Goal: Task Accomplishment & Management: Complete application form

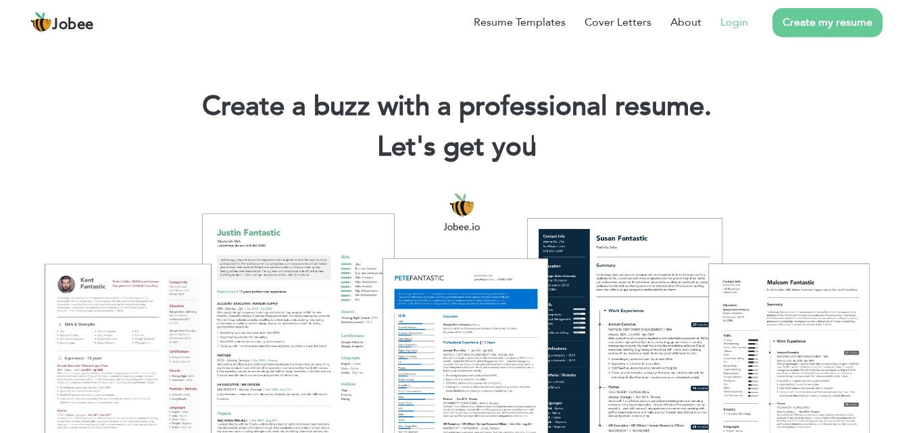
click at [740, 28] on link "Login" at bounding box center [734, 22] width 28 height 16
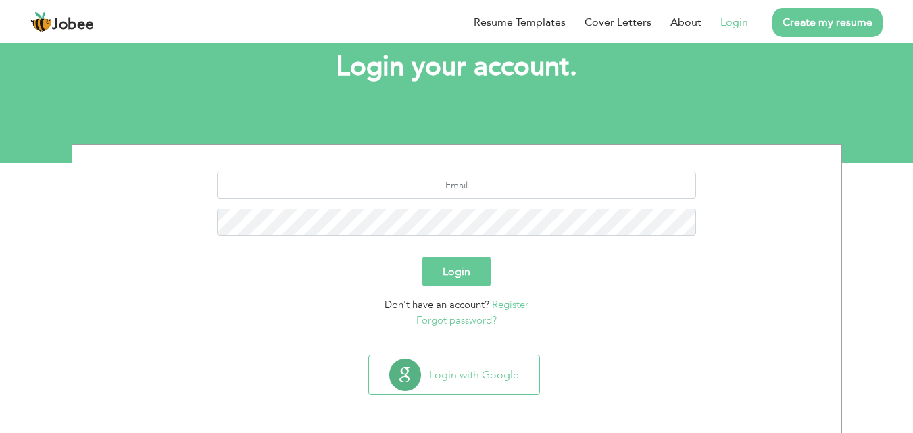
scroll to position [80, 0]
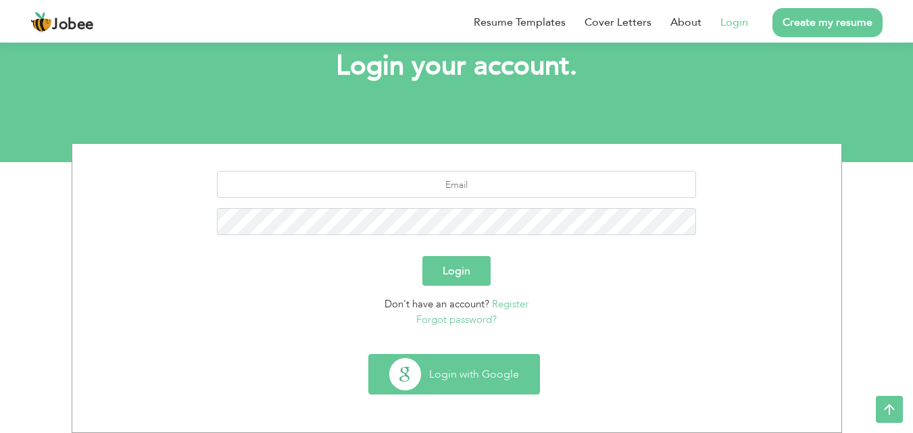
click at [497, 370] on button "Login with Google" at bounding box center [454, 374] width 170 height 39
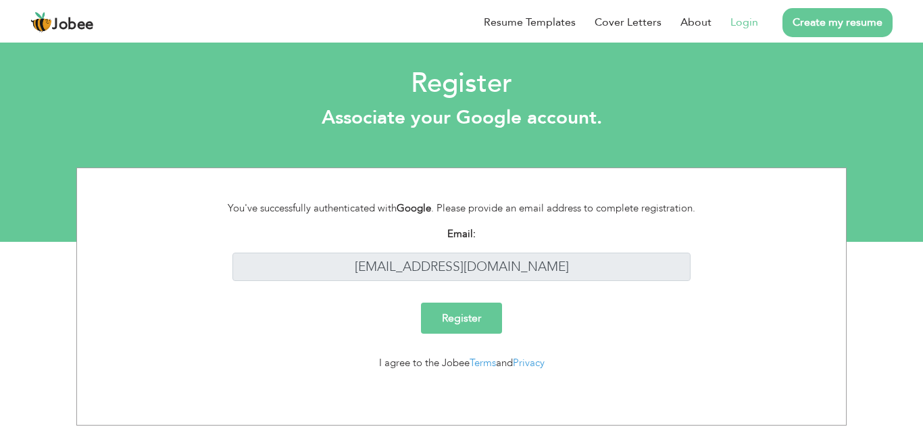
click at [467, 313] on input "Register" at bounding box center [461, 318] width 81 height 31
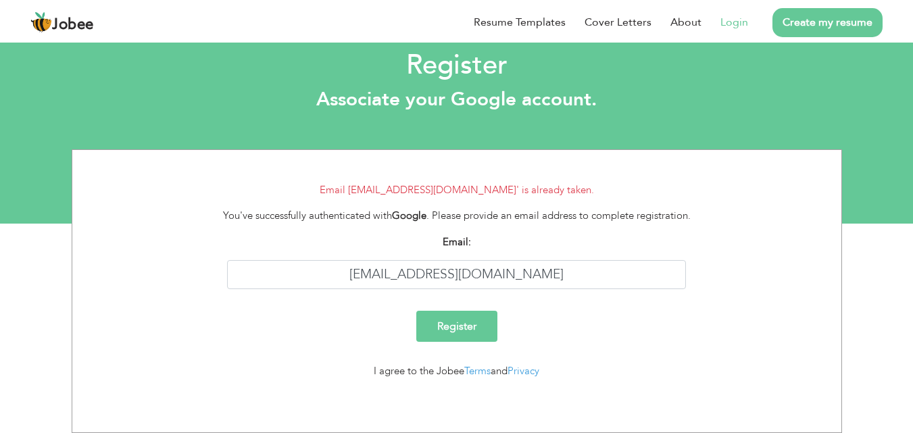
scroll to position [18, 0]
click at [737, 30] on li "Login" at bounding box center [724, 22] width 47 height 35
click at [738, 18] on link "Login" at bounding box center [734, 22] width 28 height 16
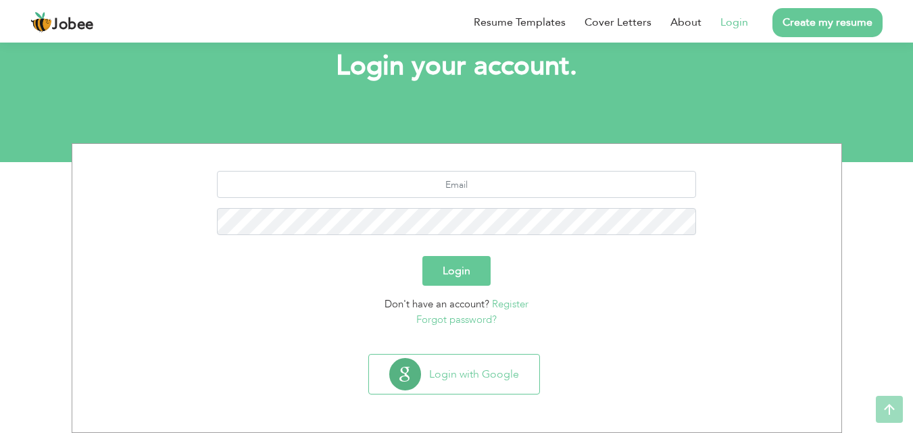
scroll to position [80, 0]
click at [454, 397] on div "Login with Google" at bounding box center [456, 379] width 755 height 51
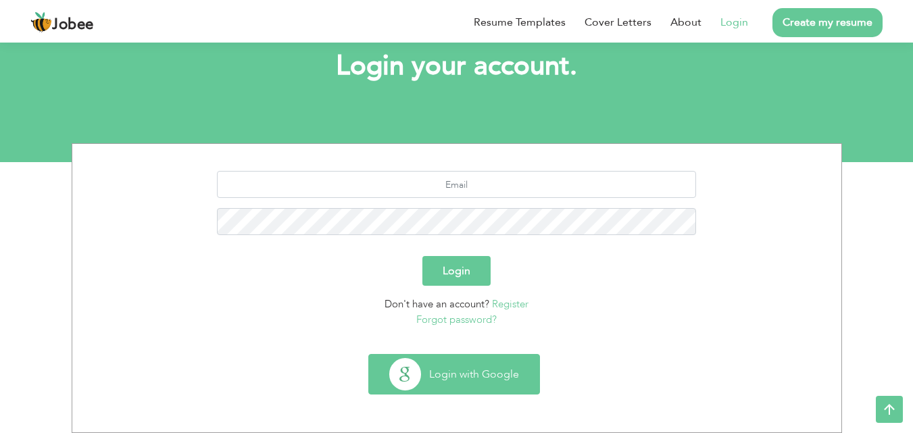
click at [449, 381] on button "Login with Google" at bounding box center [454, 374] width 170 height 39
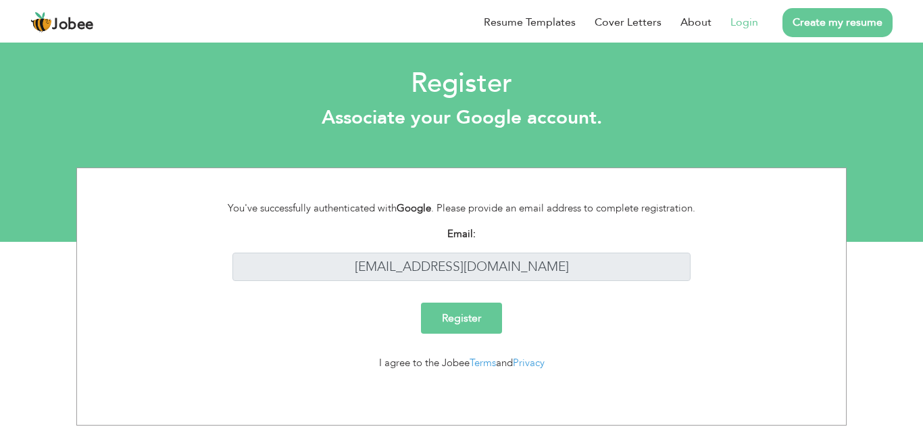
click at [475, 318] on input "Register" at bounding box center [461, 318] width 81 height 31
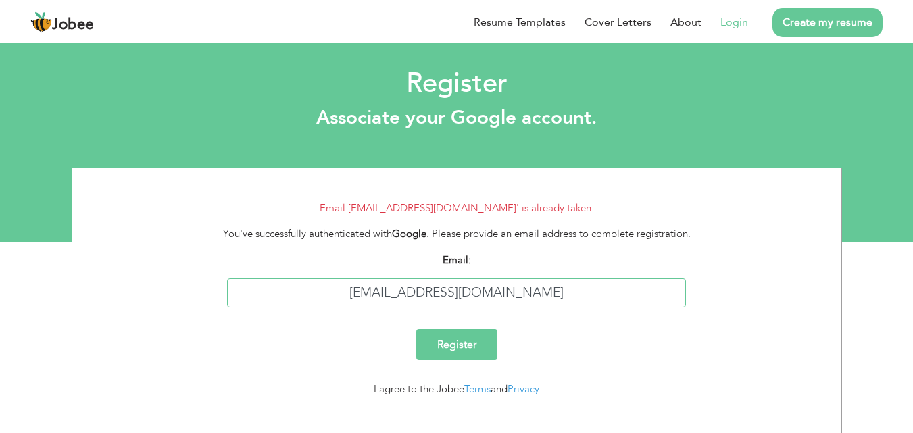
drag, startPoint x: 417, startPoint y: 291, endPoint x: 390, endPoint y: 294, distance: 27.2
click at [390, 294] on input "asamchshty@gmail.com" at bounding box center [456, 292] width 459 height 29
click at [440, 300] on input "chshty@gmail.com" at bounding box center [456, 292] width 459 height 29
paste input "asam"
type input "[EMAIL_ADDRESS][DOMAIN_NAME]"
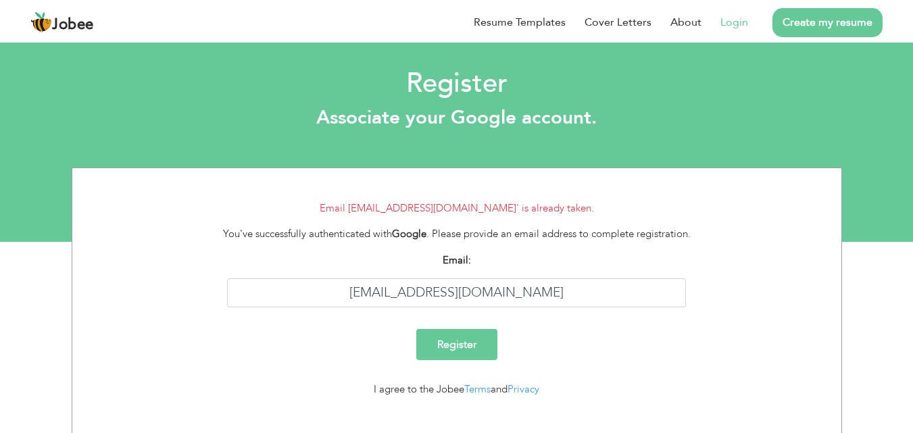
click at [447, 349] on input "Register" at bounding box center [456, 344] width 81 height 31
click at [469, 337] on input "Register" at bounding box center [456, 344] width 81 height 31
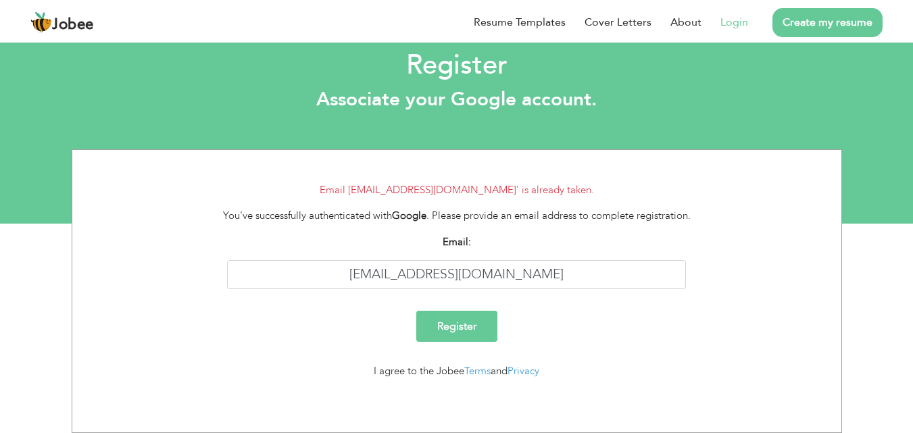
scroll to position [18, 0]
drag, startPoint x: 574, startPoint y: 276, endPoint x: 317, endPoint y: 272, distance: 256.7
click at [317, 272] on input "chshtyasamh@gmail.com" at bounding box center [456, 274] width 459 height 29
click at [58, 18] on span "Jobee" at bounding box center [73, 25] width 42 height 15
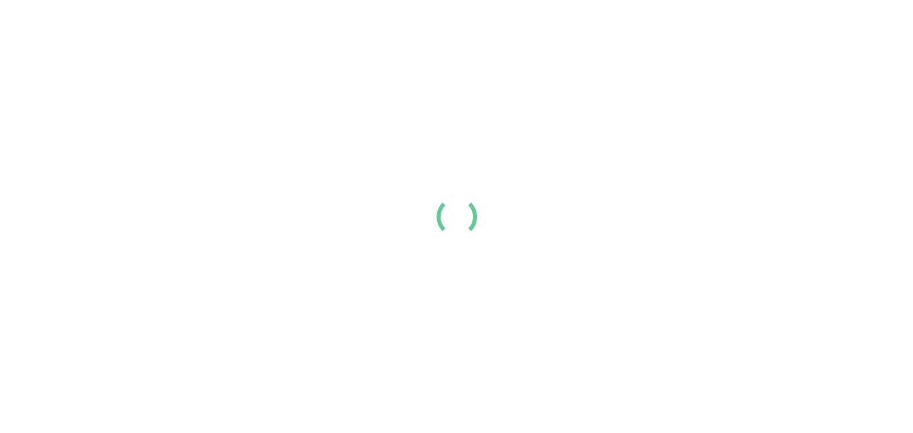
scroll to position [135, 0]
